Goal: Download file/media

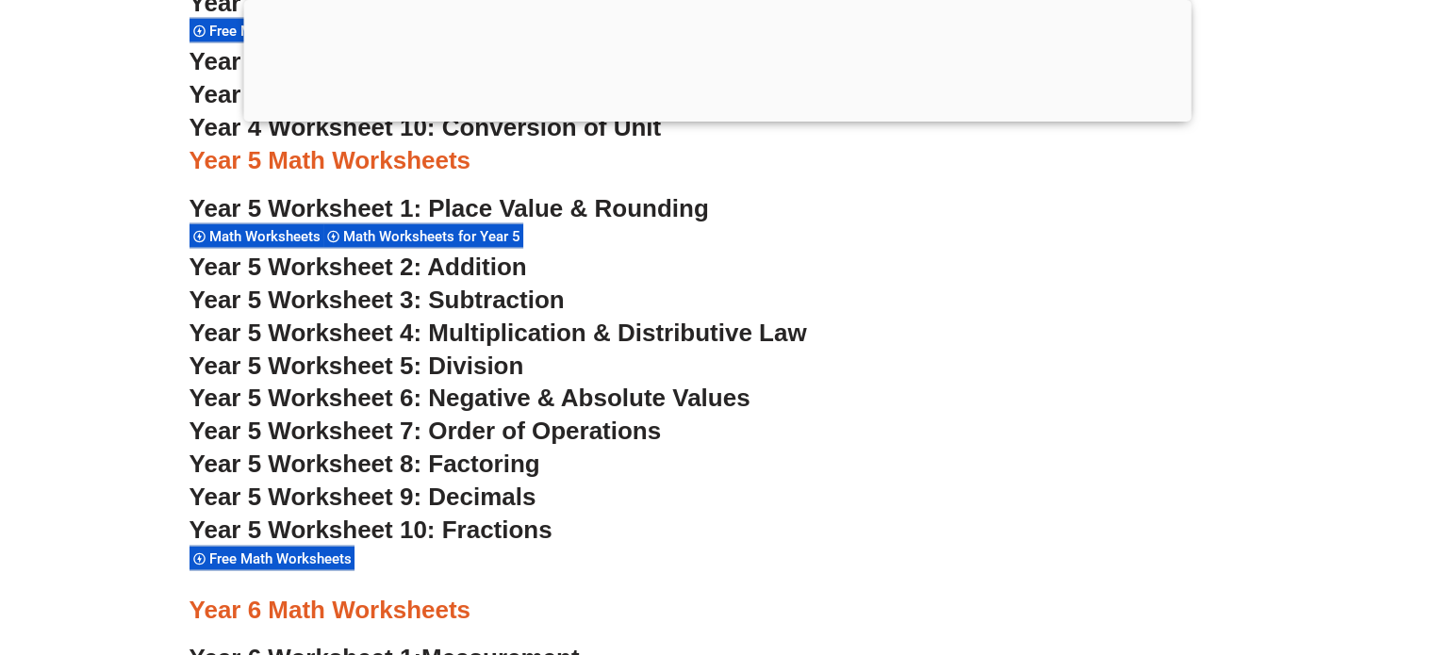
scroll to position [3578, 0]
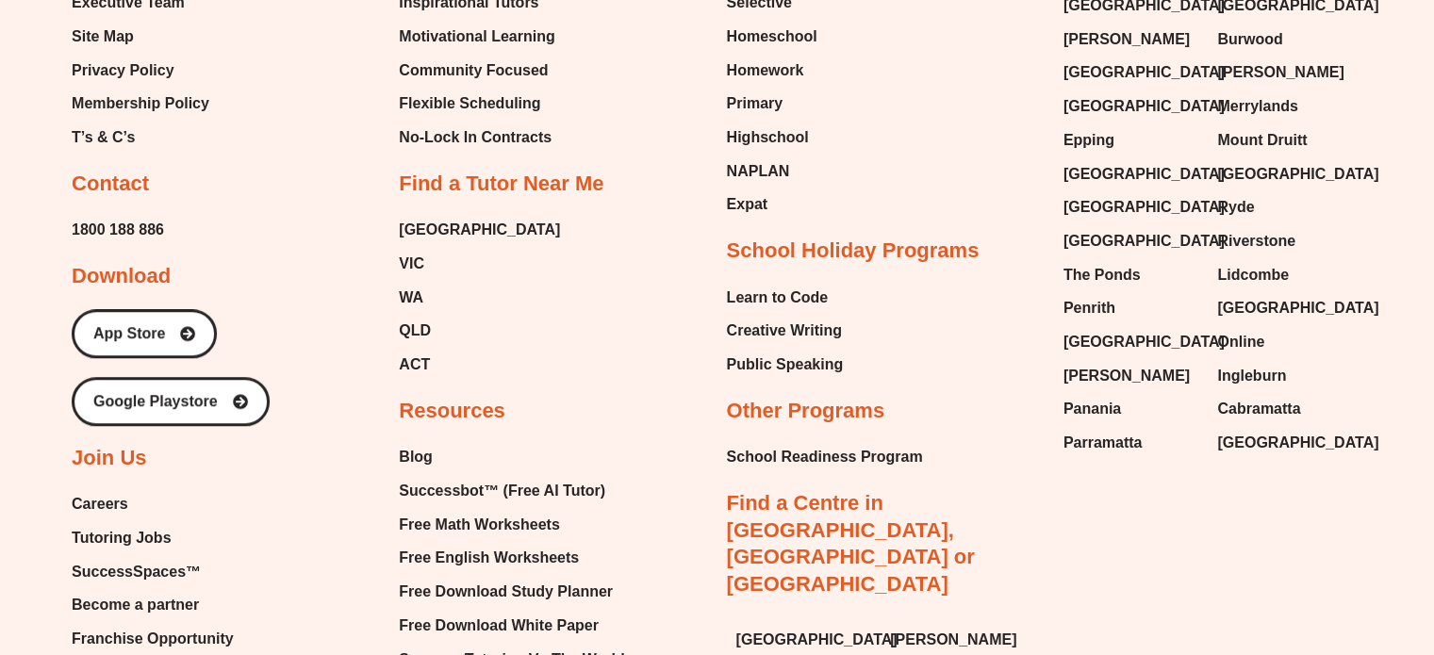
scroll to position [1036, 0]
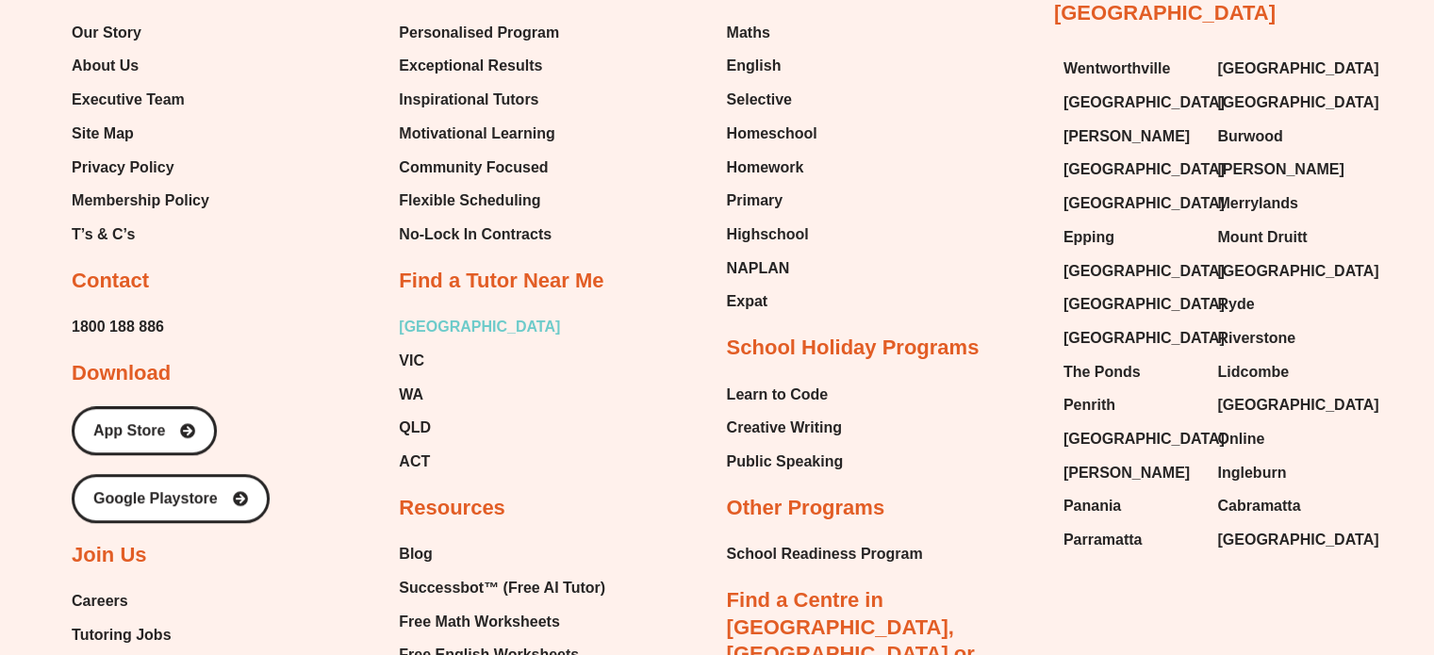
click at [426, 331] on span "[GEOGRAPHIC_DATA]" at bounding box center [479, 327] width 161 height 28
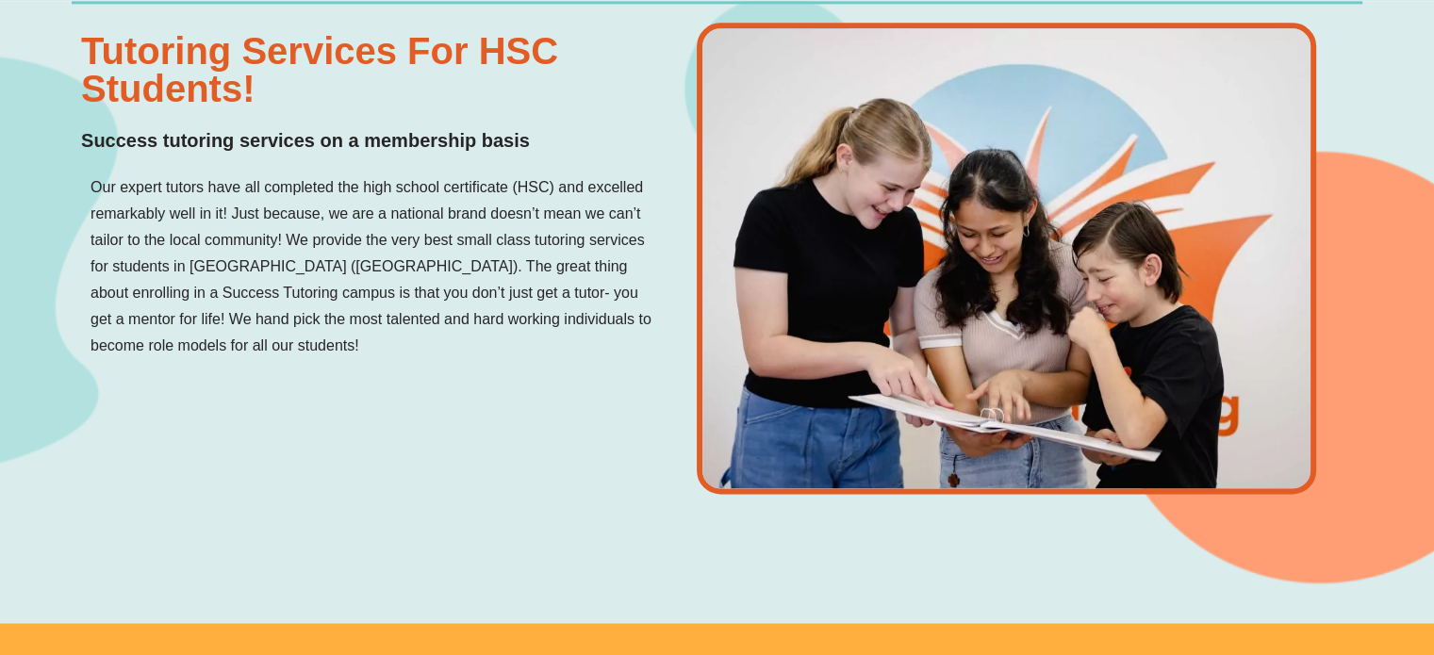
scroll to position [2446, 0]
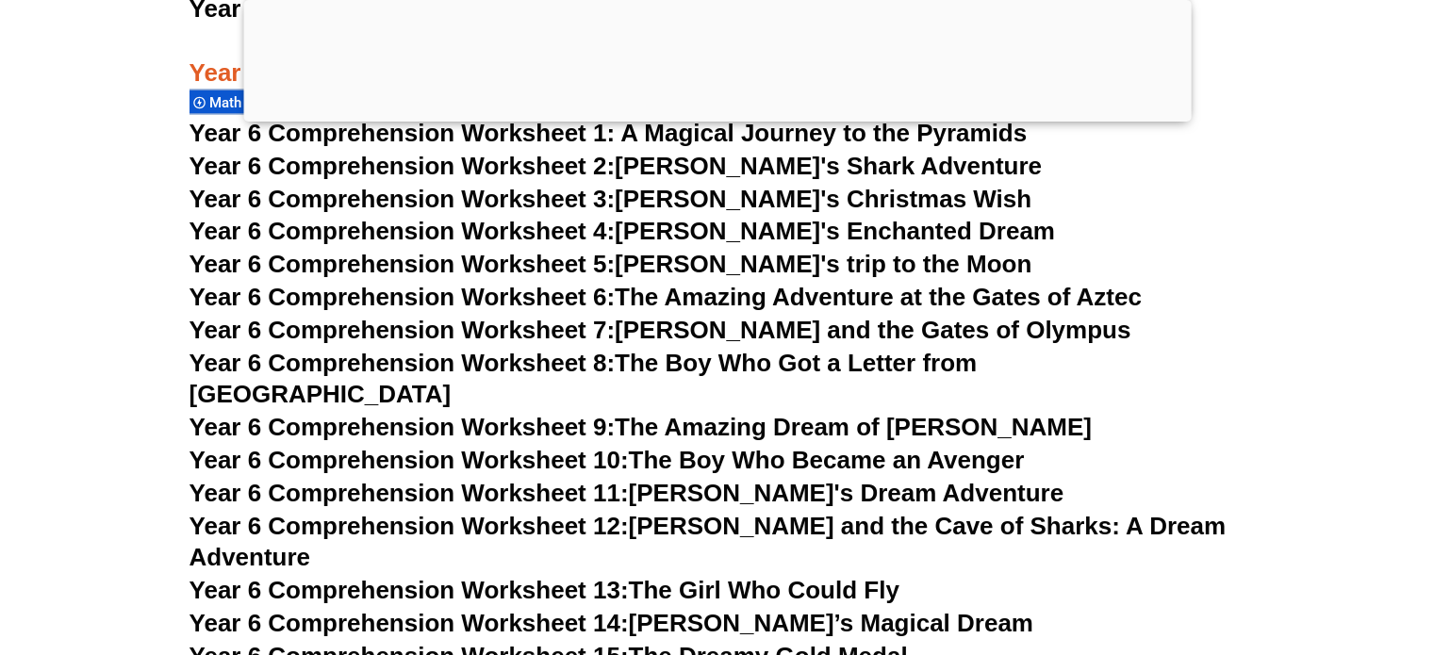
scroll to position [10563, 0]
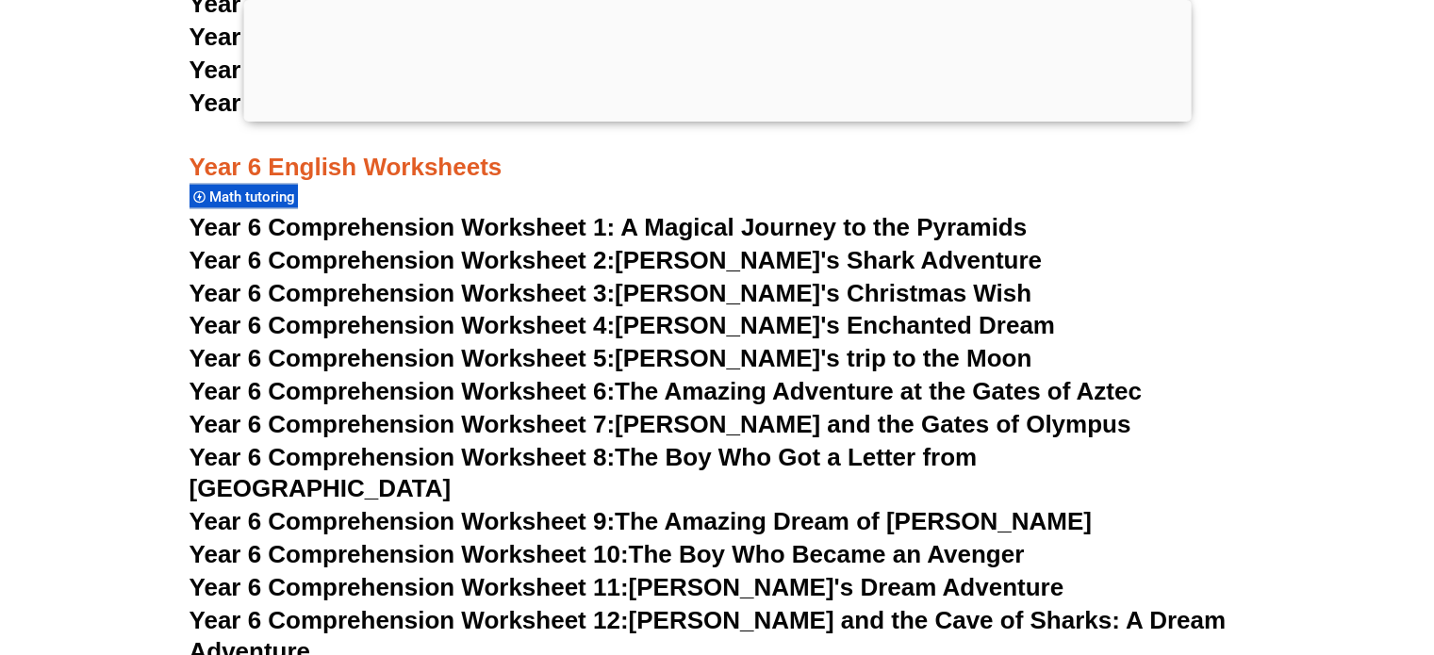
click at [562, 422] on span "Year 6 Comprehension Worksheet 7:" at bounding box center [403, 423] width 426 height 28
